Goal: Find specific page/section: Find specific page/section

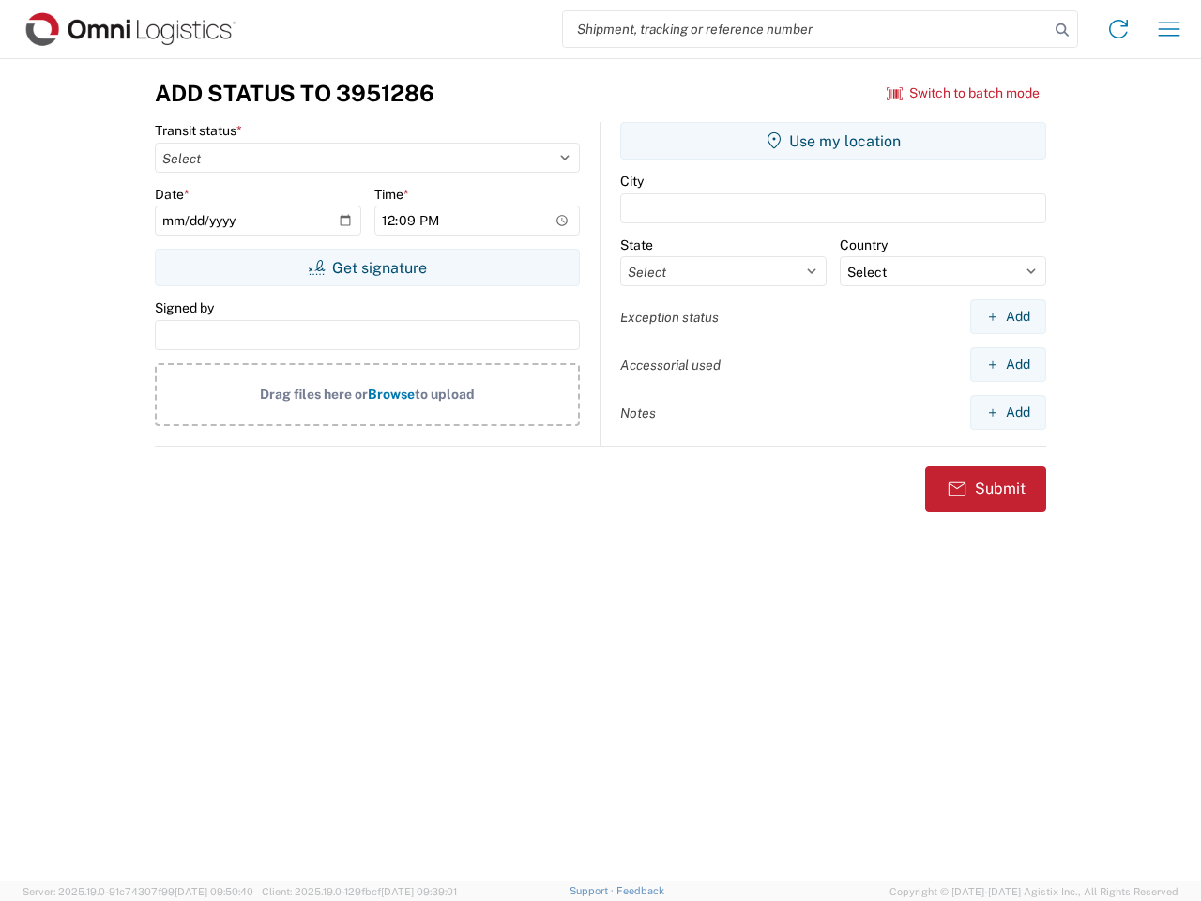
click at [806, 29] on input "search" at bounding box center [806, 29] width 486 height 36
click at [1062, 30] on icon at bounding box center [1062, 30] width 26 height 26
click at [1119, 29] on icon at bounding box center [1119, 29] width 30 height 30
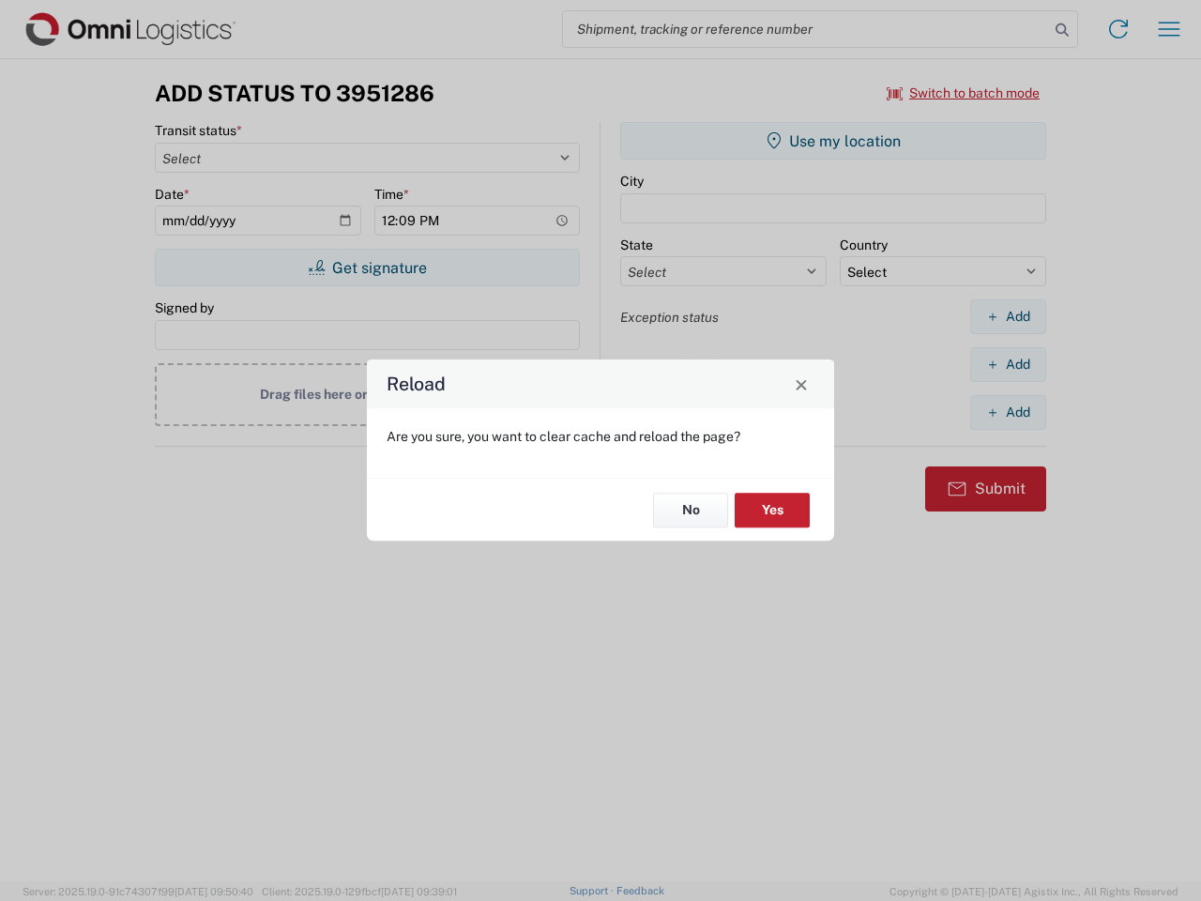
click at [964, 93] on div "Reload Are you sure, you want to clear cache and reload the page? No Yes" at bounding box center [600, 450] width 1201 height 901
click at [367, 267] on div "Reload Are you sure, you want to clear cache and reload the page? No Yes" at bounding box center [600, 450] width 1201 height 901
click at [833, 141] on div "Reload Are you sure, you want to clear cache and reload the page? No Yes" at bounding box center [600, 450] width 1201 height 901
click at [1008, 316] on div "Reload Are you sure, you want to clear cache and reload the page? No Yes" at bounding box center [600, 450] width 1201 height 901
click at [1008, 364] on div "Reload Are you sure, you want to clear cache and reload the page? No Yes" at bounding box center [600, 450] width 1201 height 901
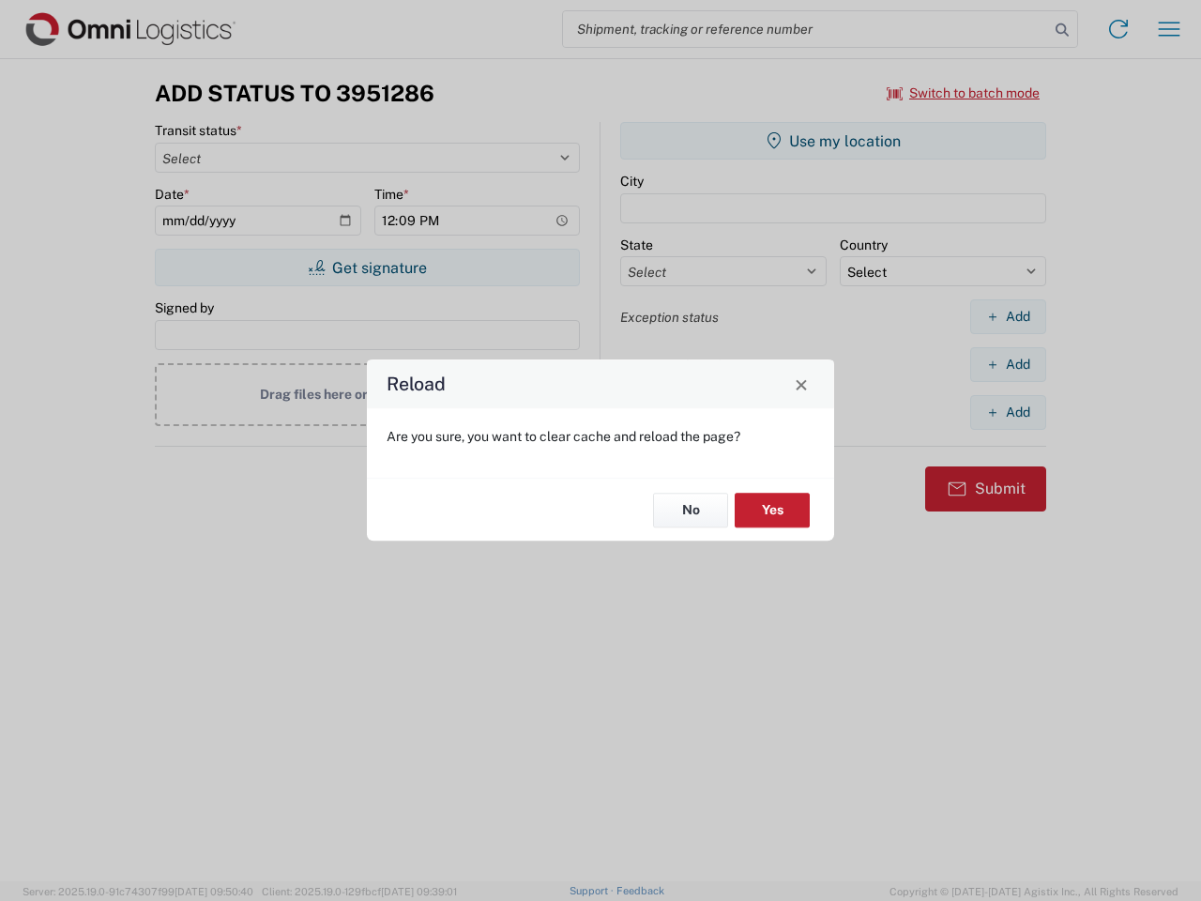
click at [1008, 412] on div "Reload Are you sure, you want to clear cache and reload the page? No Yes" at bounding box center [600, 450] width 1201 height 901
